Goal: Task Accomplishment & Management: Complete application form

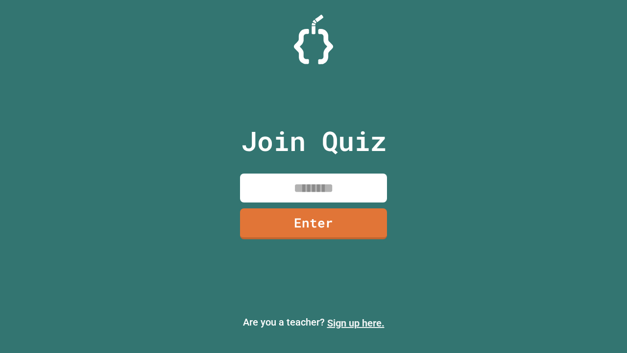
click at [356, 323] on link "Sign up here." at bounding box center [355, 323] width 57 height 12
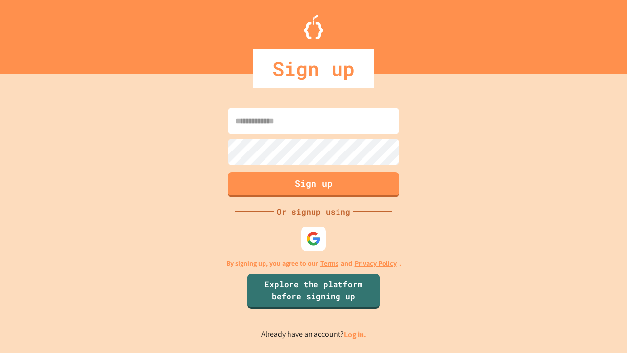
click at [356, 334] on link "Log in." at bounding box center [355, 334] width 23 height 10
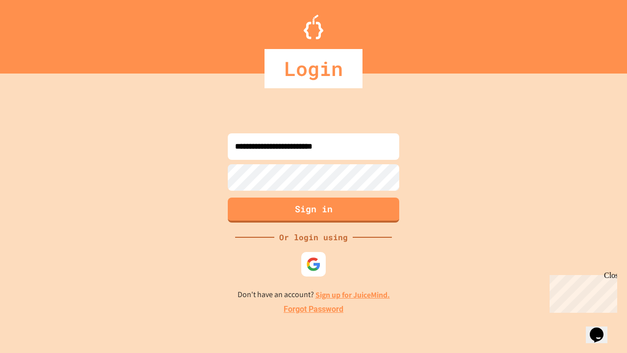
type input "**********"
